Goal: Task Accomplishment & Management: Manage account settings

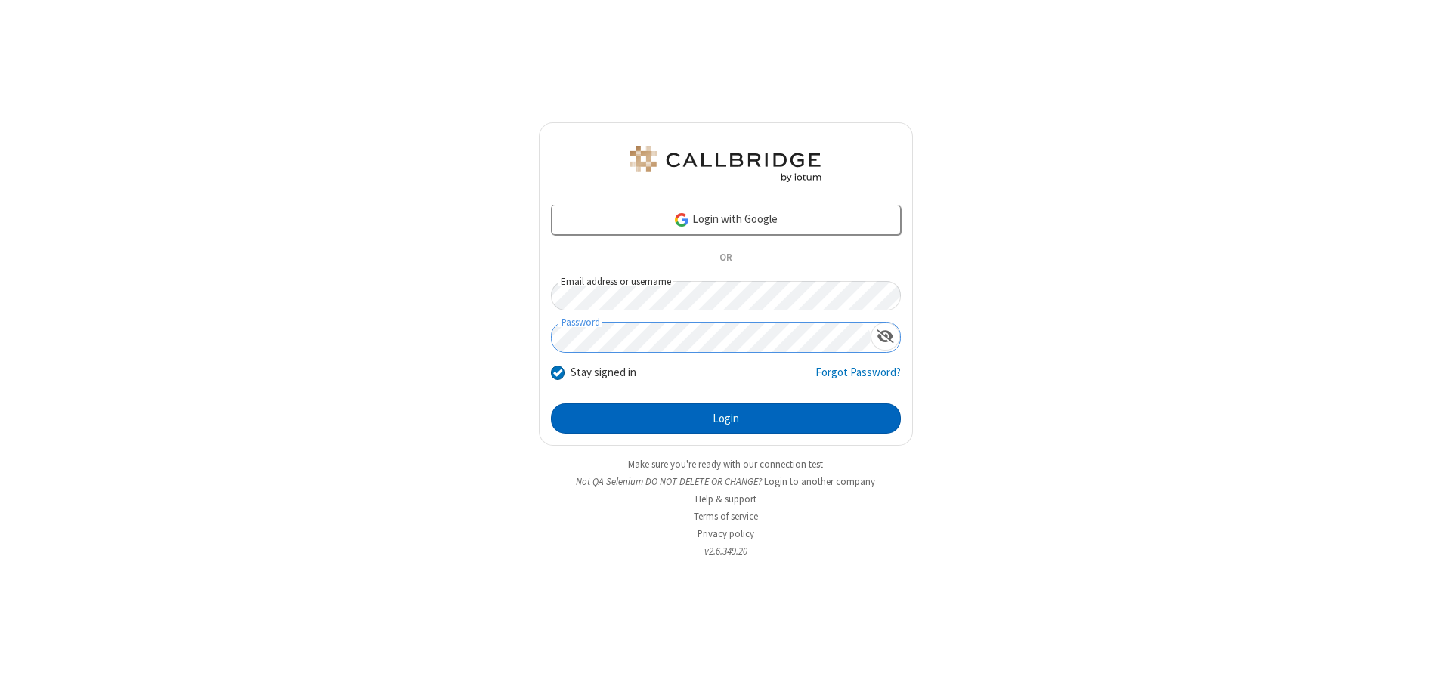
click at [725, 419] on button "Login" at bounding box center [726, 419] width 350 height 30
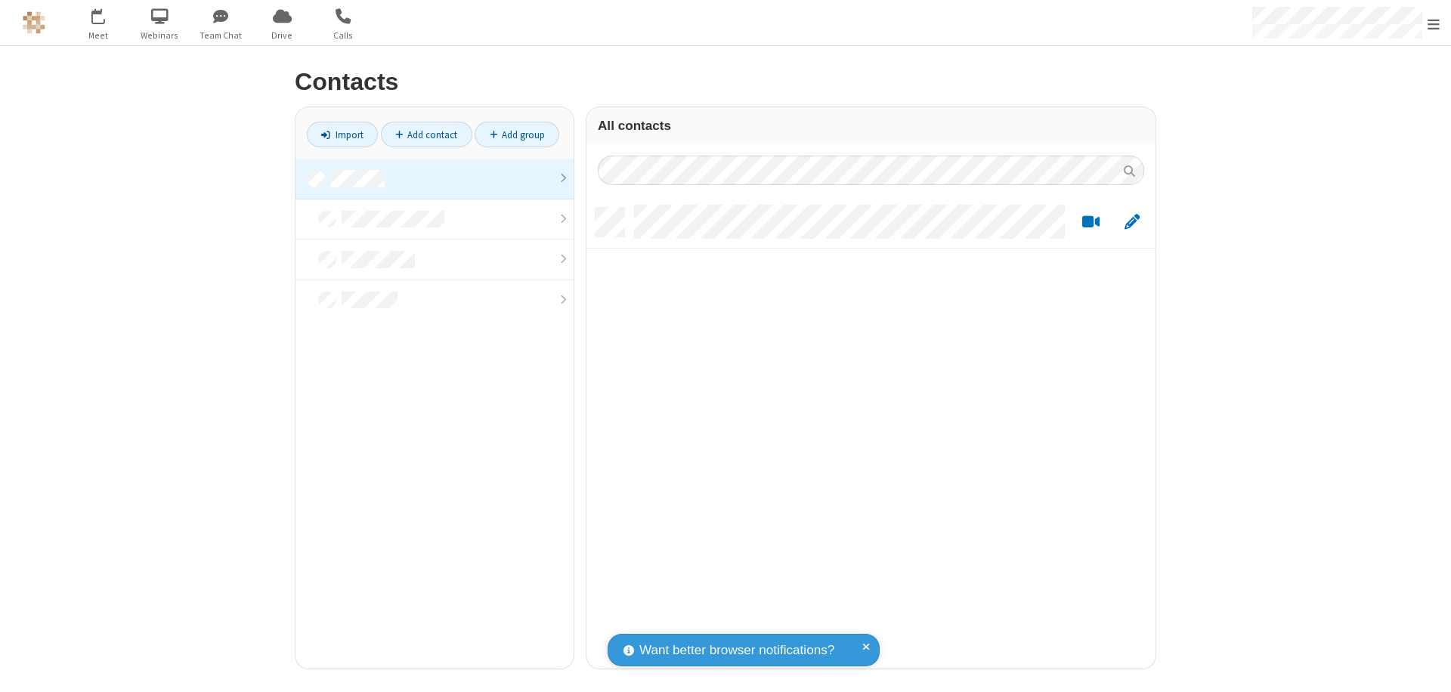
click at [435, 178] on link at bounding box center [434, 179] width 278 height 41
click at [426, 135] on link "Add contact" at bounding box center [426, 135] width 91 height 26
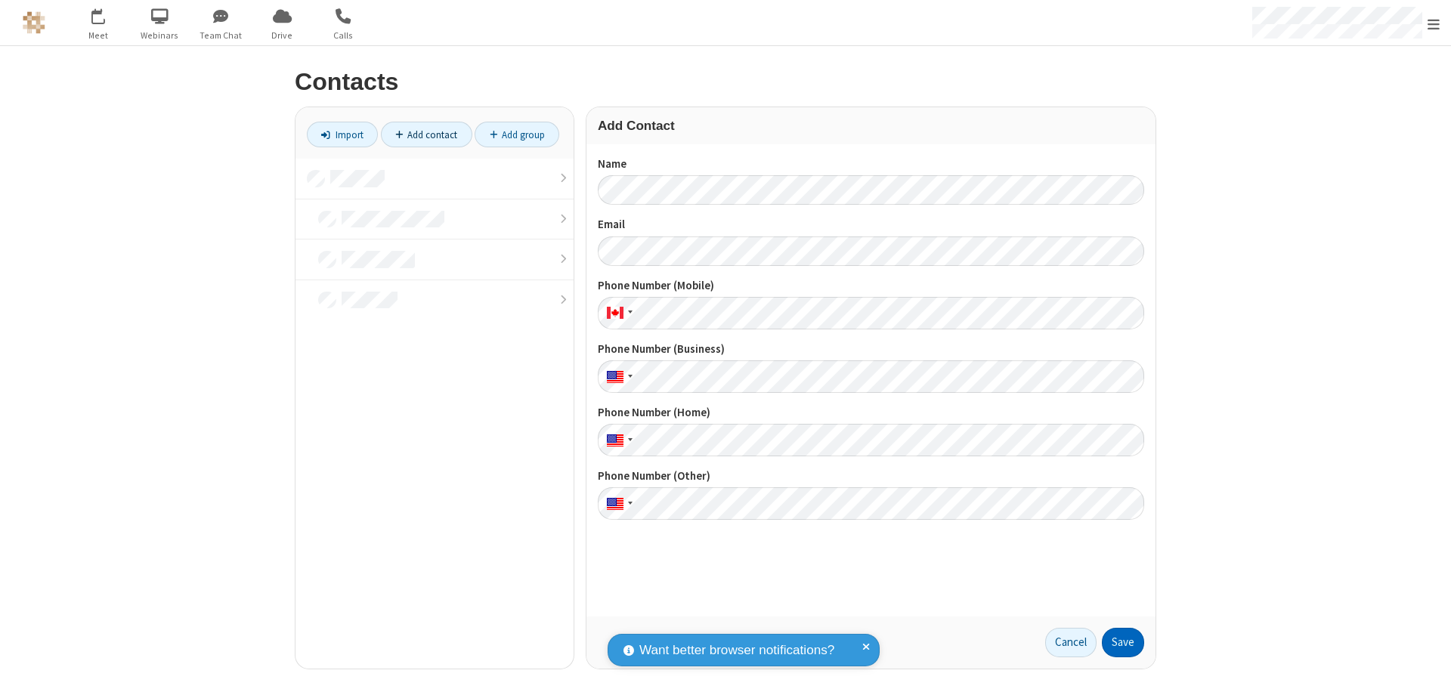
click at [1123, 642] on button "Save" at bounding box center [1123, 643] width 42 height 30
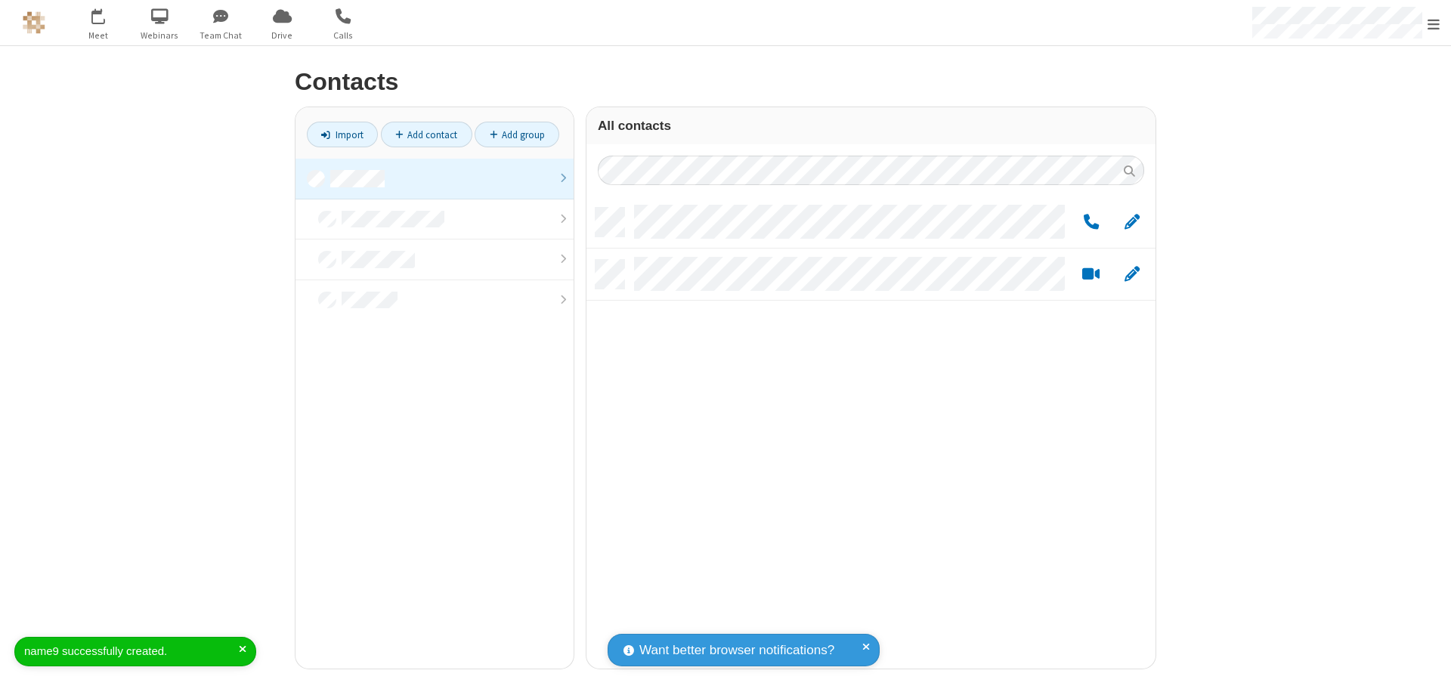
scroll to position [461, 558]
click at [426, 135] on link "Add contact" at bounding box center [426, 135] width 91 height 26
